Goal: Transaction & Acquisition: Purchase product/service

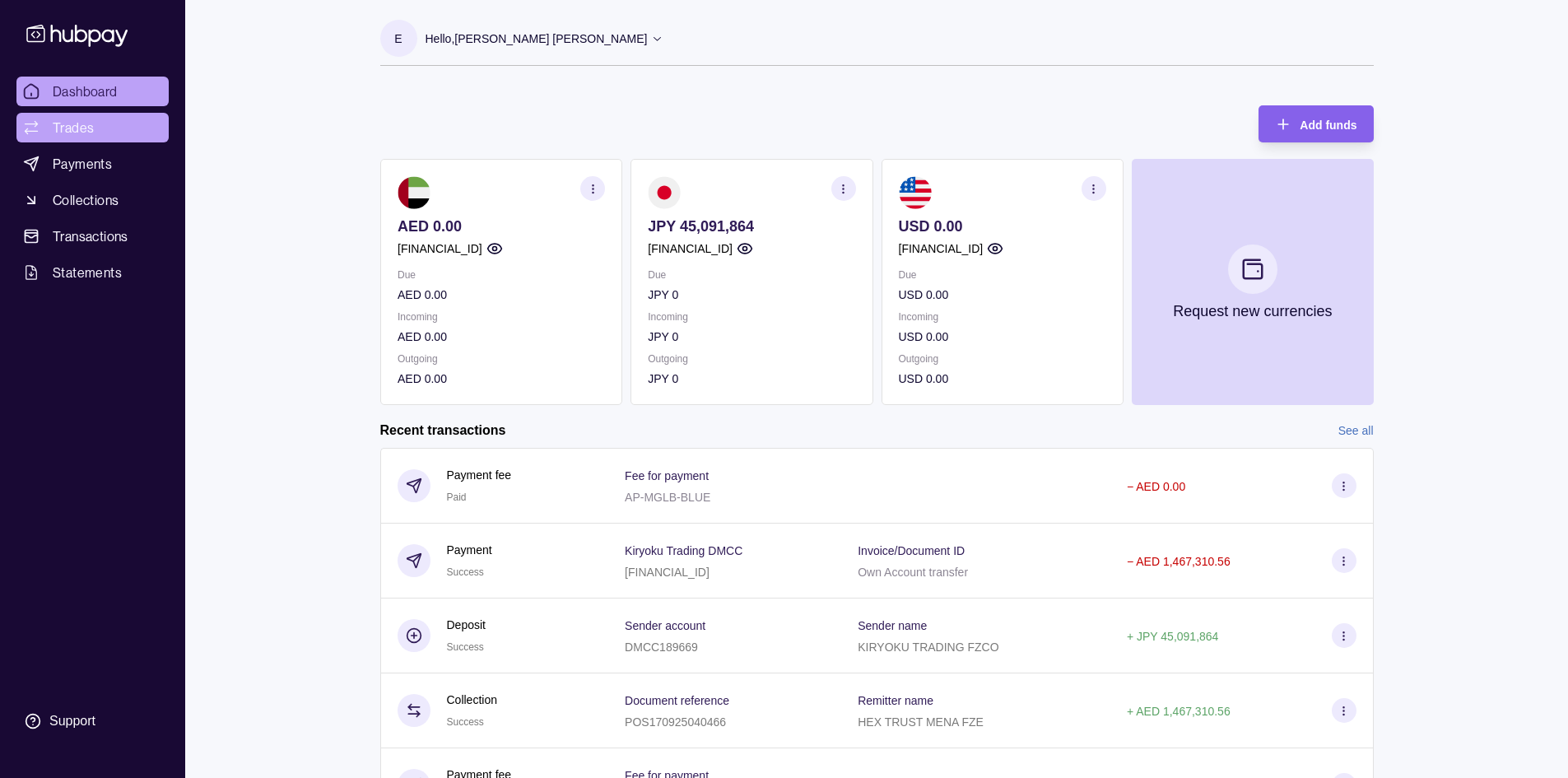
click at [89, 136] on span "Trades" at bounding box center [73, 128] width 41 height 20
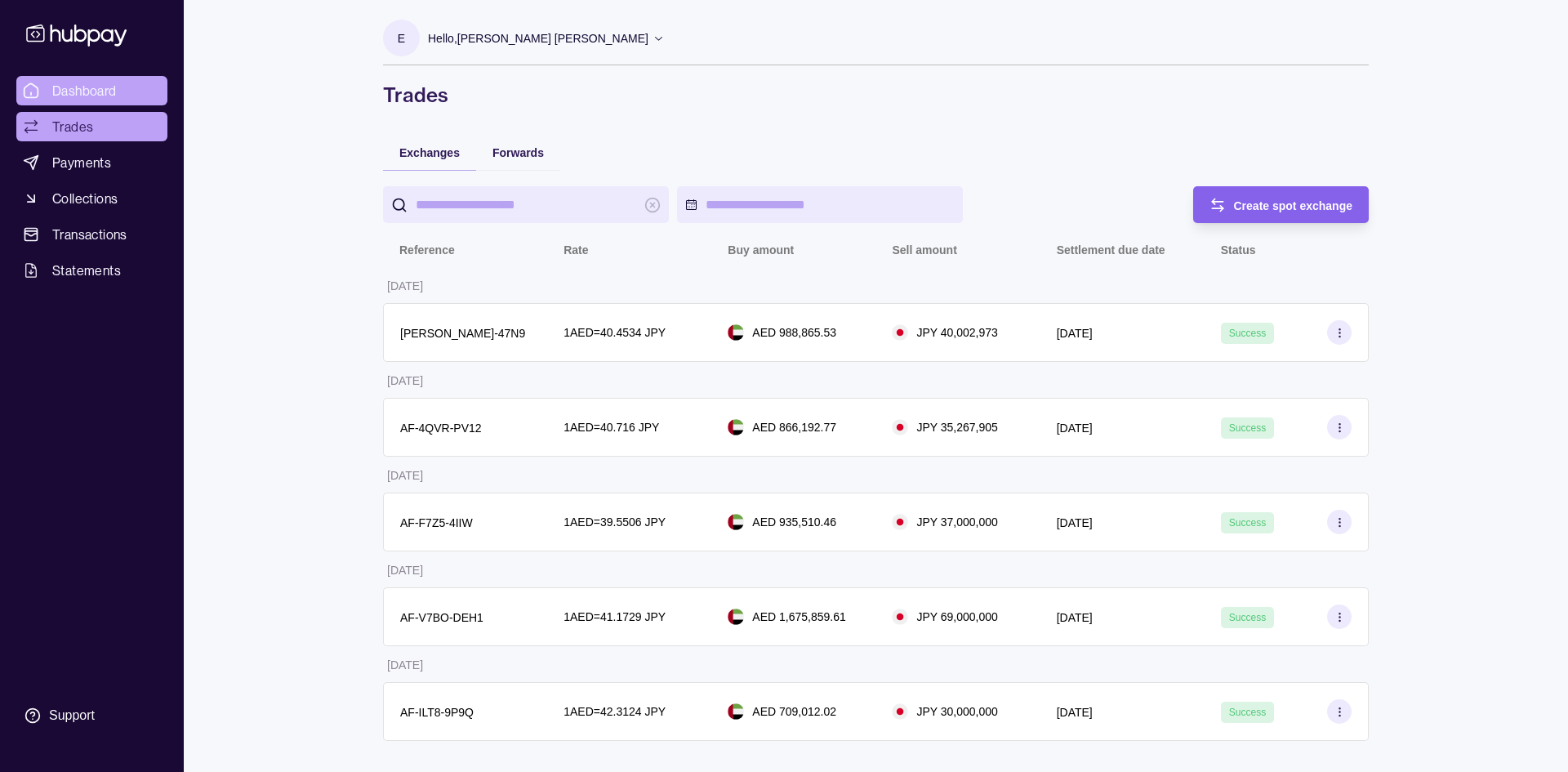
click at [76, 94] on span "Dashboard" at bounding box center [85, 91] width 65 height 20
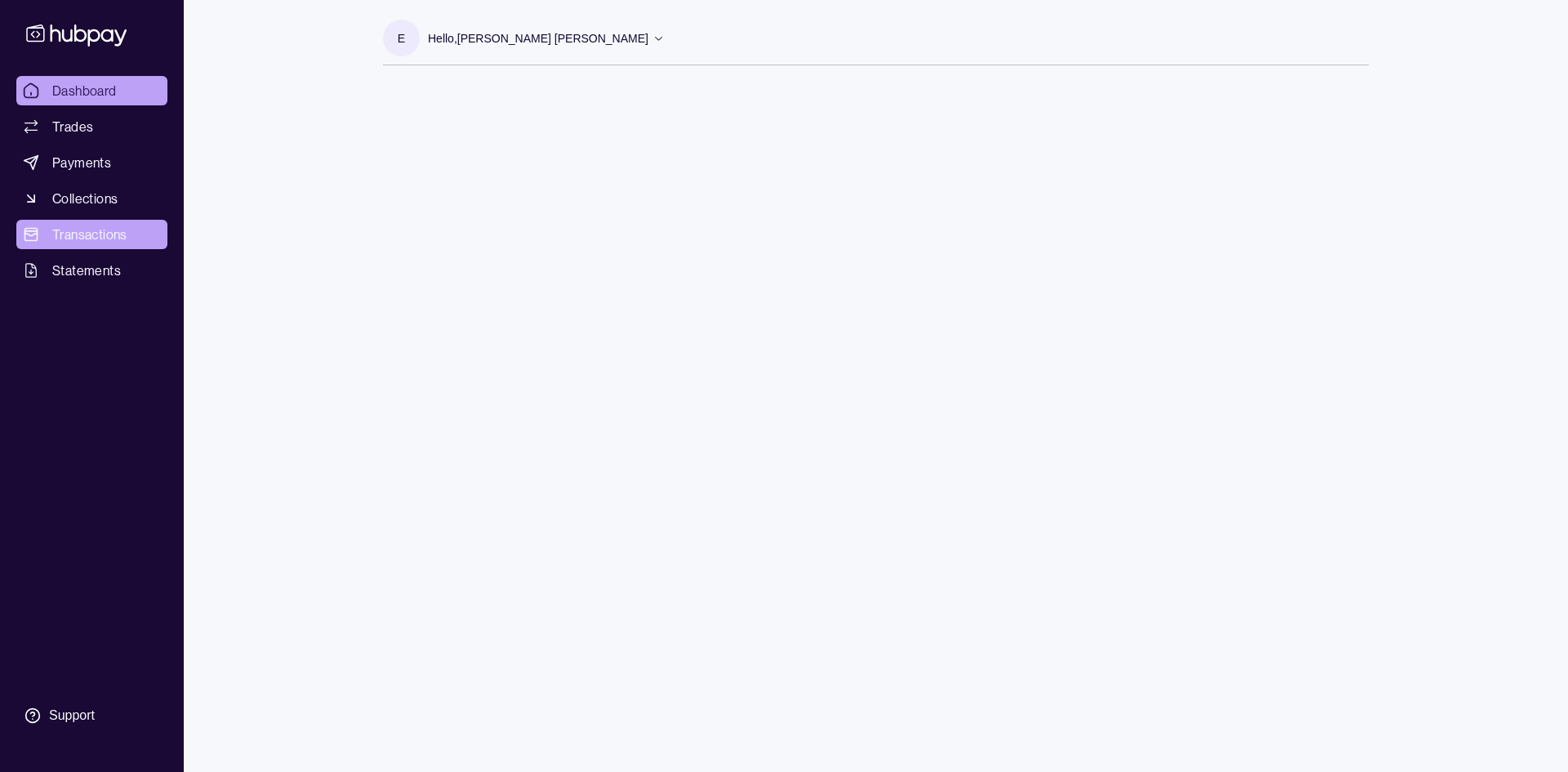
click at [85, 234] on span "Transactions" at bounding box center [90, 234] width 75 height 20
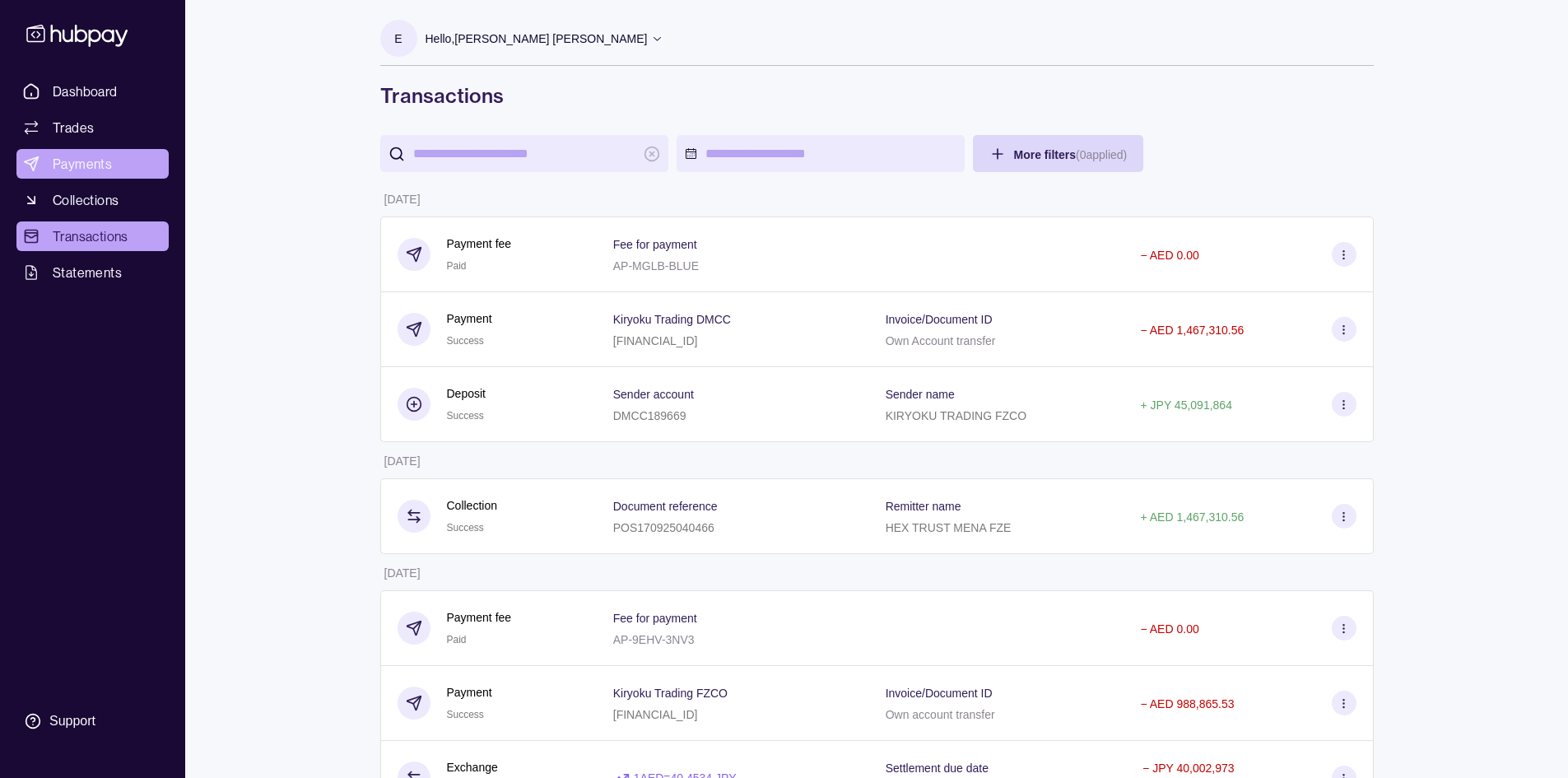
click at [71, 169] on span "Payments" at bounding box center [82, 164] width 59 height 20
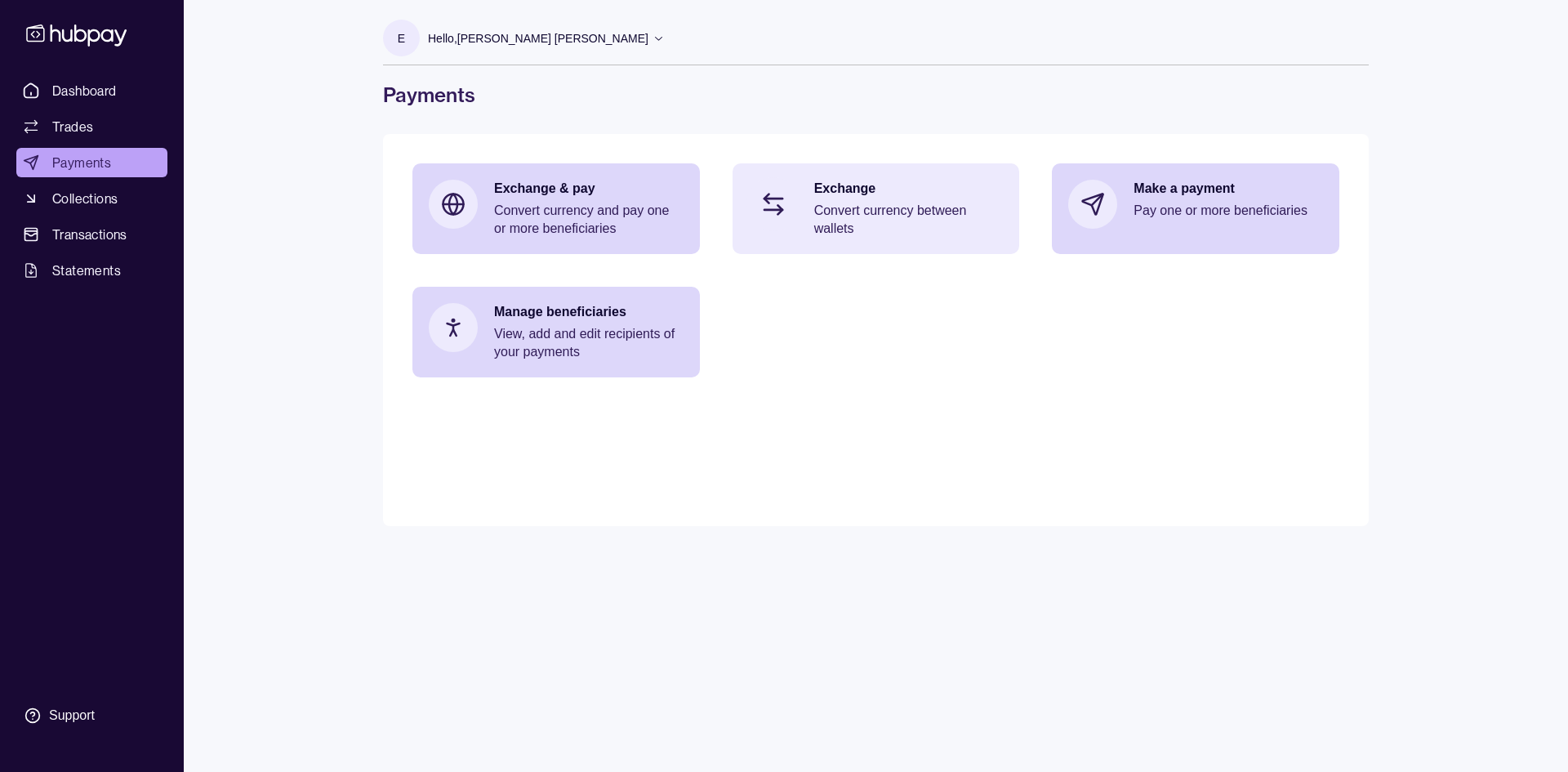
click at [857, 188] on p "Exchange" at bounding box center [909, 189] width 189 height 18
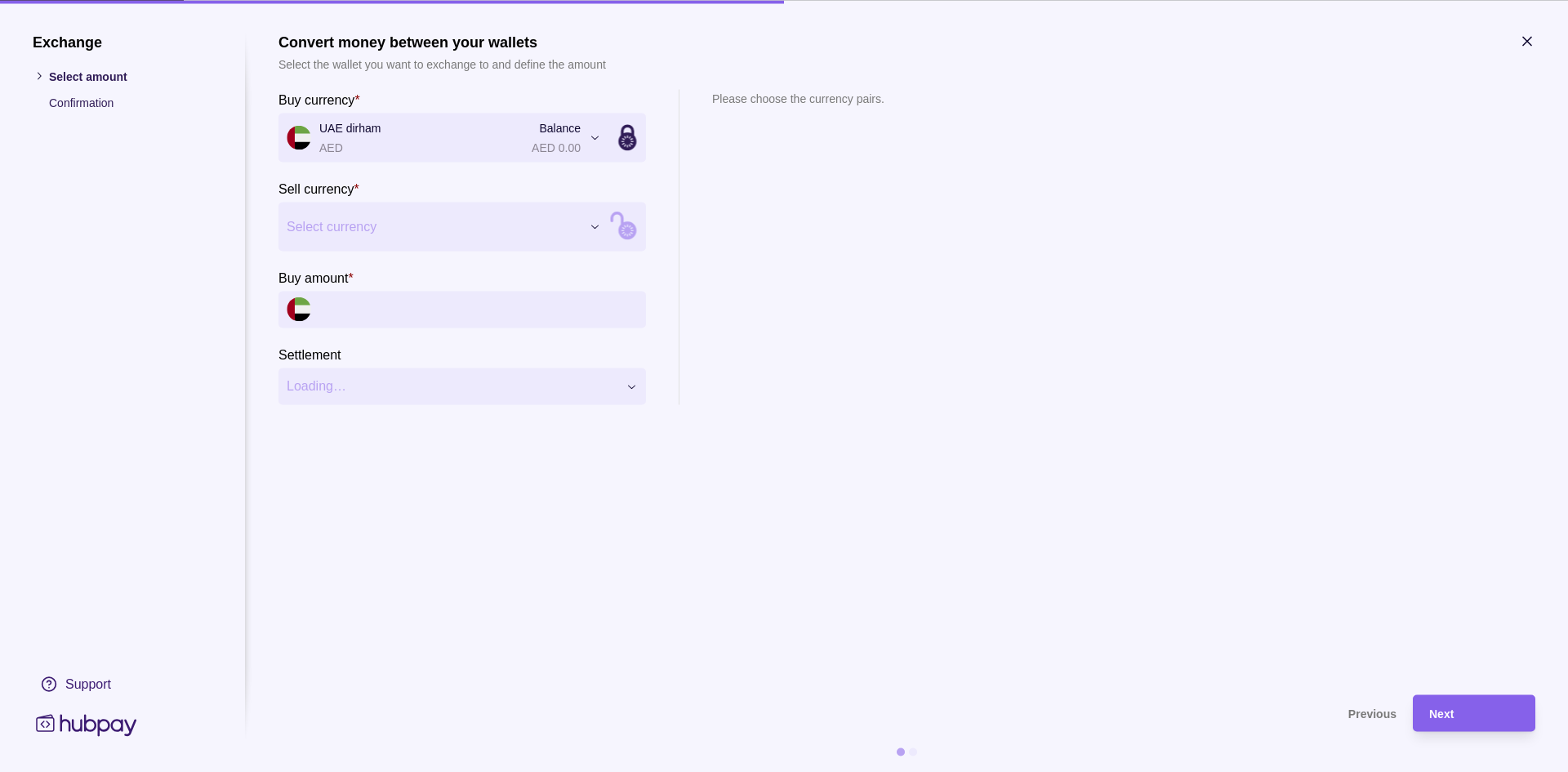
click at [622, 225] on icon at bounding box center [616, 219] width 11 height 12
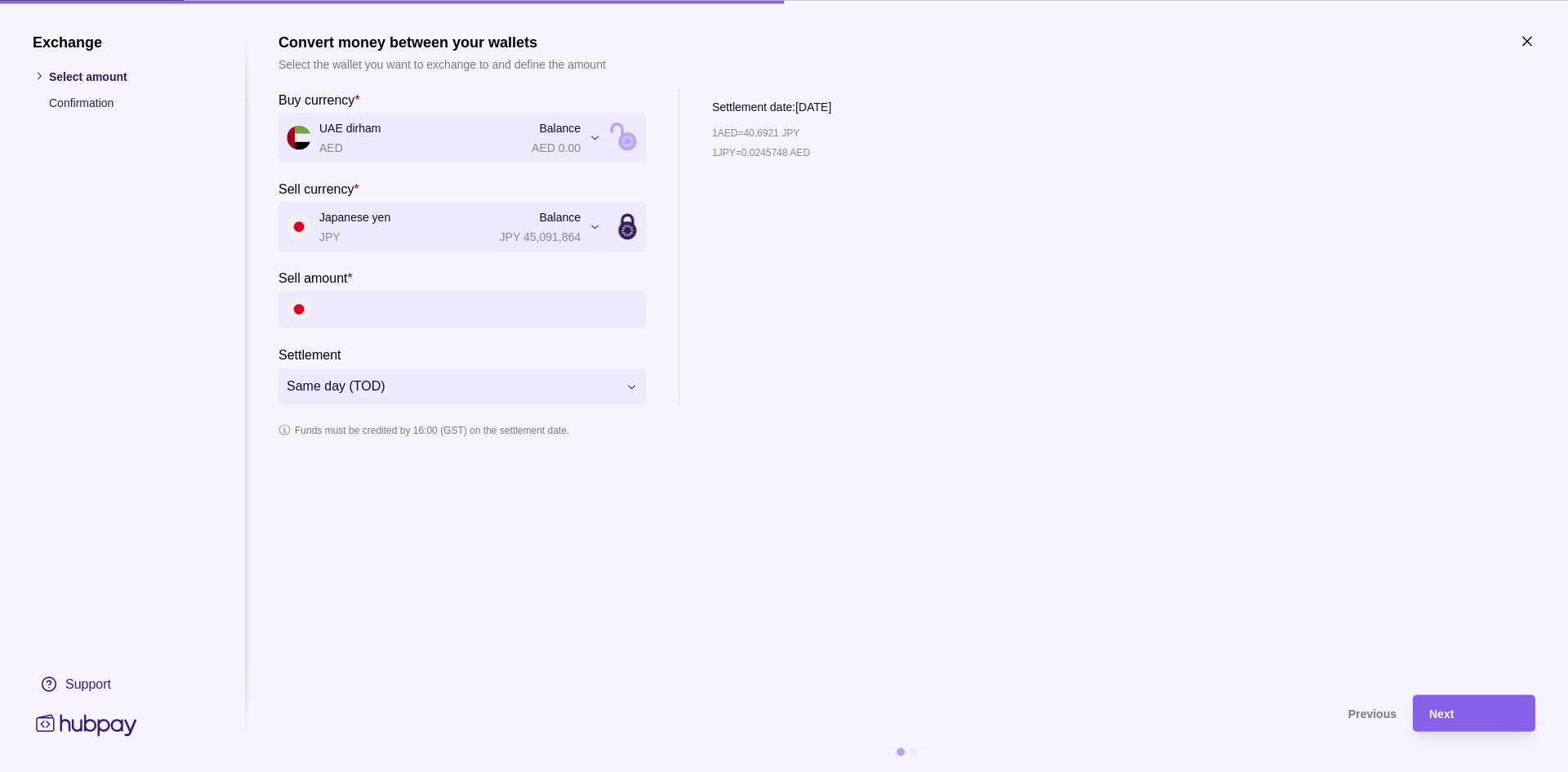
click at [326, 309] on input "Sell amount *" at bounding box center [478, 309] width 318 height 37
type input "**********"
click at [1449, 713] on span "Next" at bounding box center [1440, 714] width 24 height 13
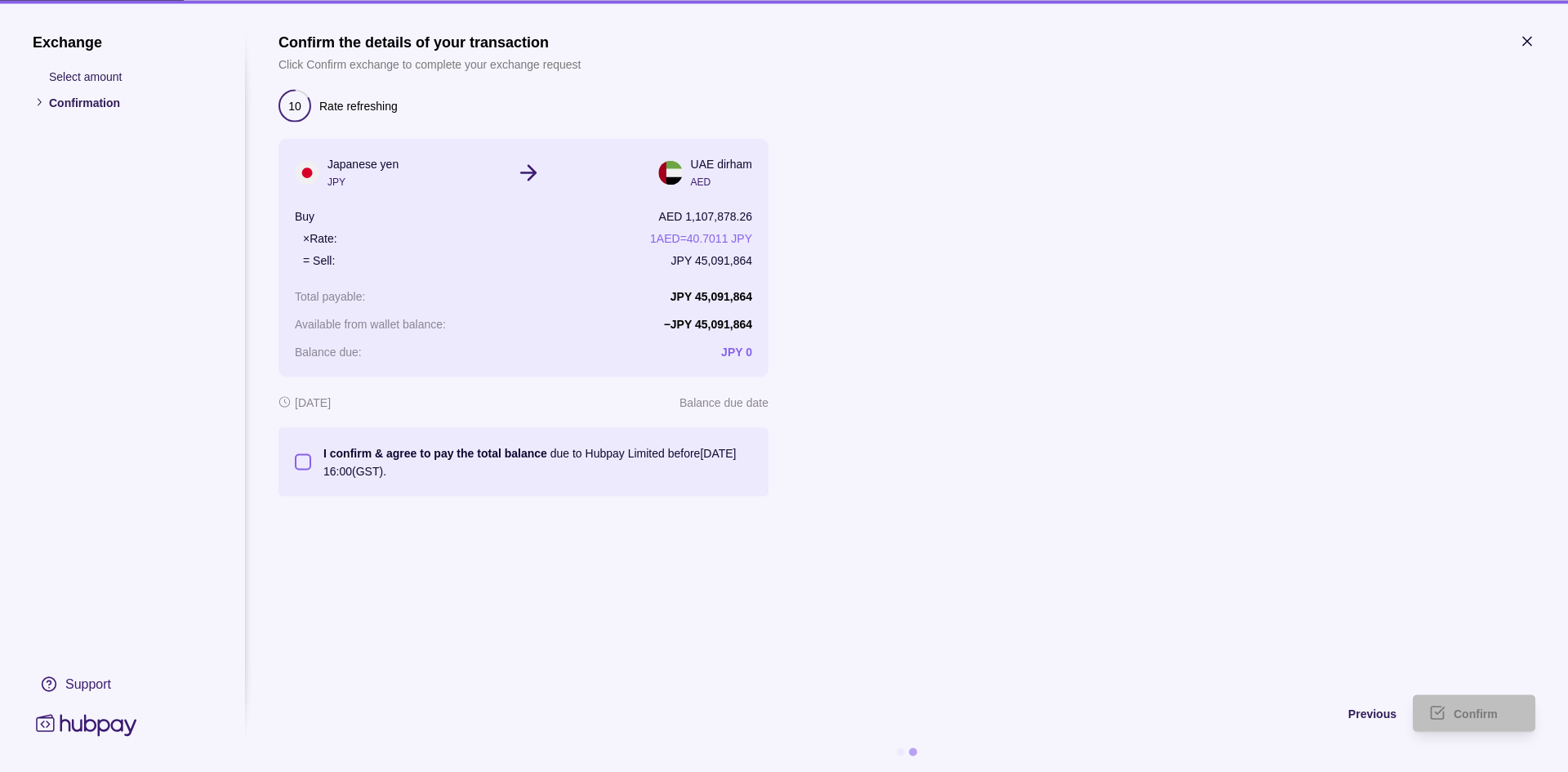
click at [302, 459] on button "I confirm & agree to pay the total balance due to Hubpay Limited before [DATE] …" at bounding box center [303, 462] width 17 height 17
click at [1487, 712] on span "Confirm" at bounding box center [1475, 714] width 44 height 13
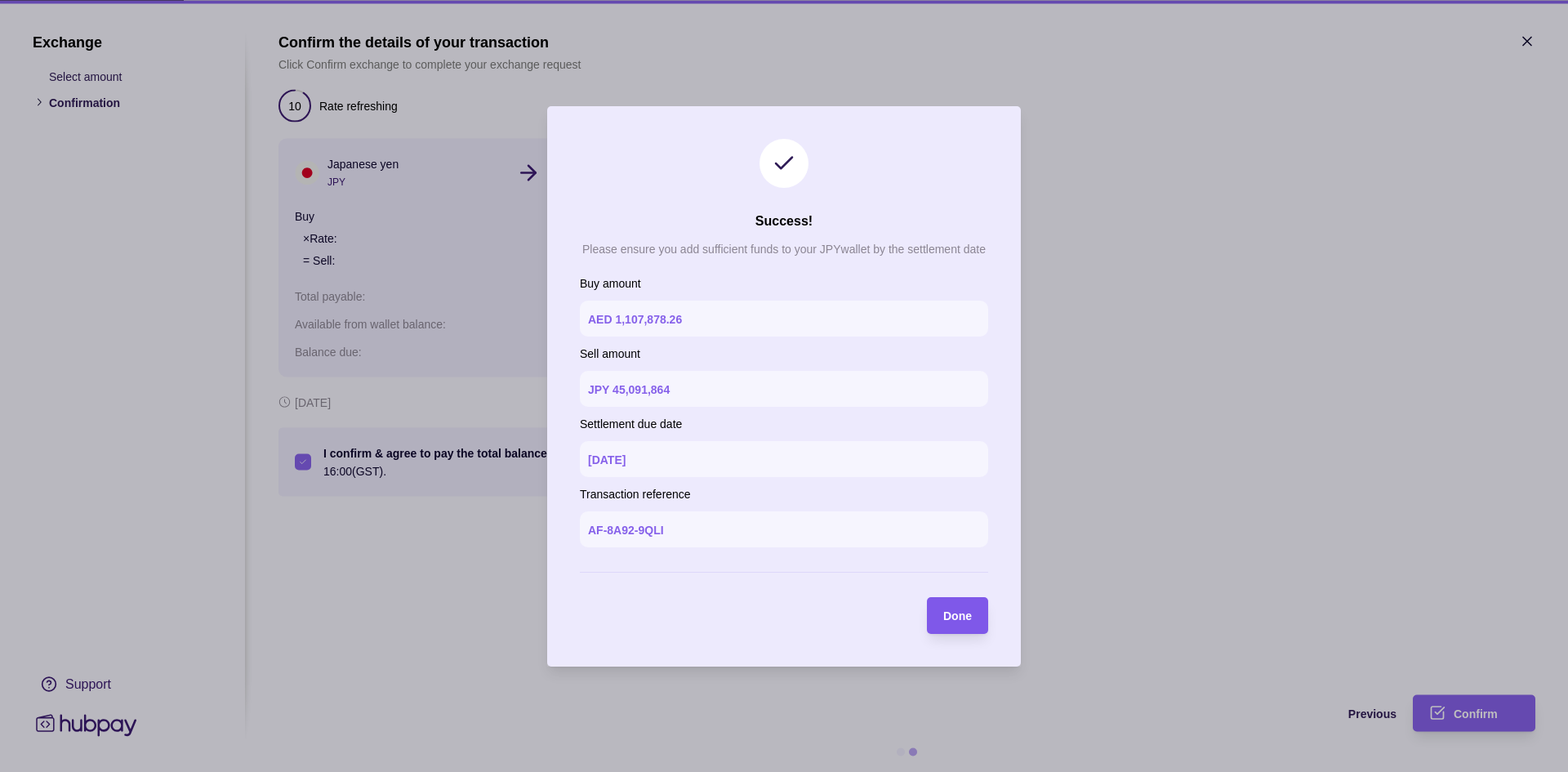
click at [964, 617] on span "Done" at bounding box center [957, 616] width 28 height 13
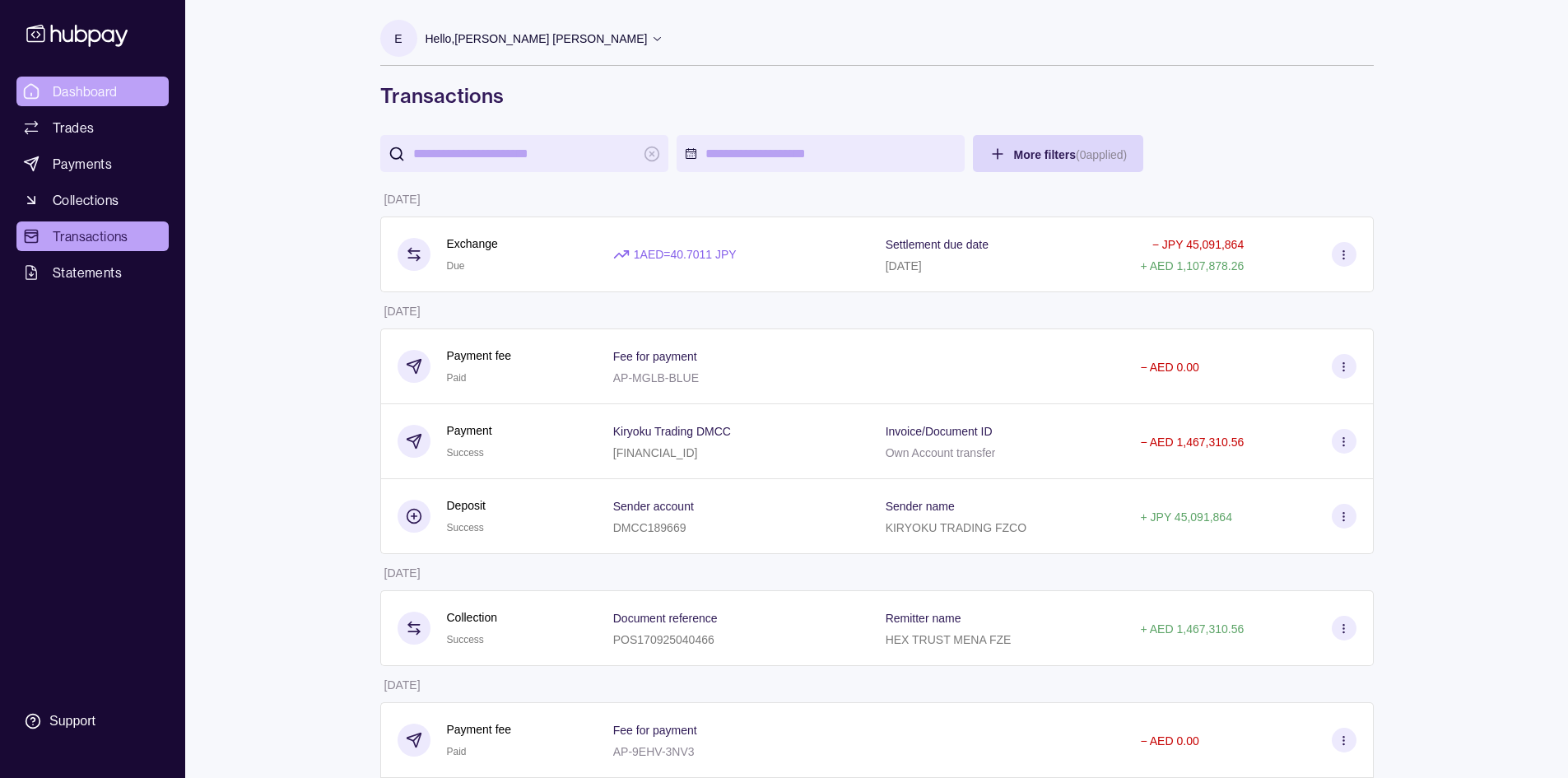
click at [63, 92] on span "Dashboard" at bounding box center [85, 91] width 65 height 20
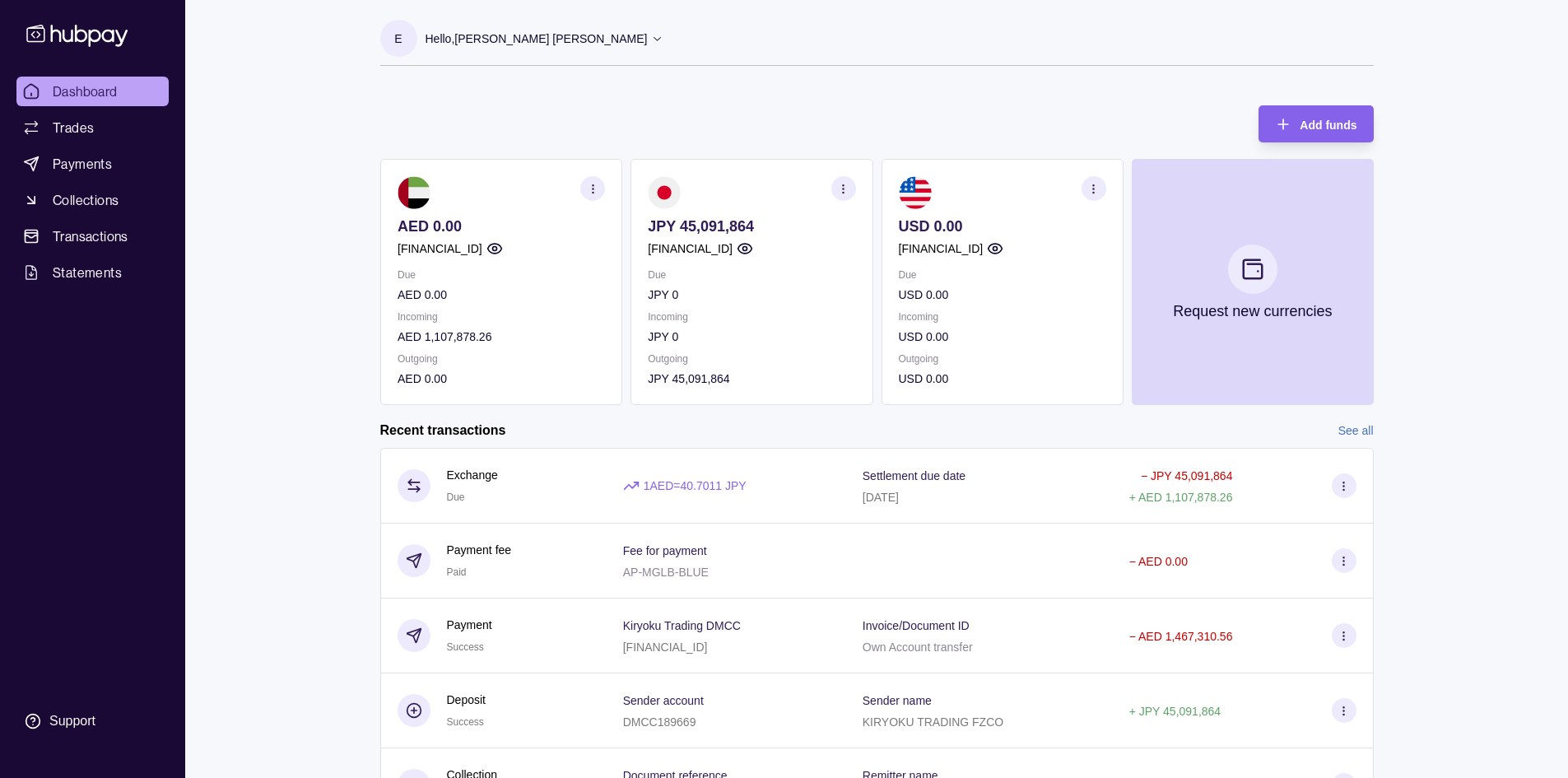
click at [651, 36] on icon at bounding box center [657, 38] width 13 height 13
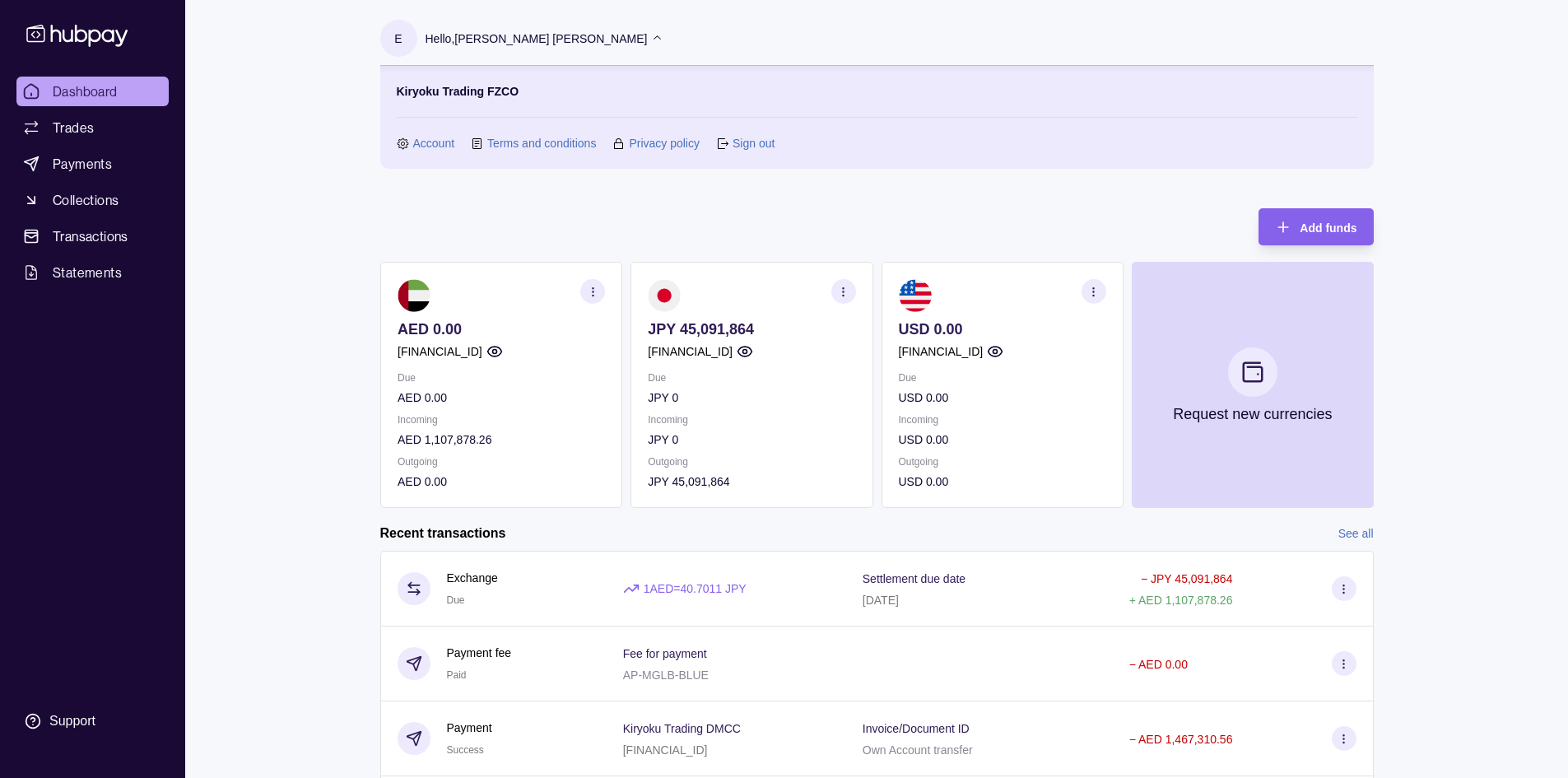
click at [753, 143] on link "Sign out" at bounding box center [753, 143] width 42 height 18
